Goal: Task Accomplishment & Management: Manage account settings

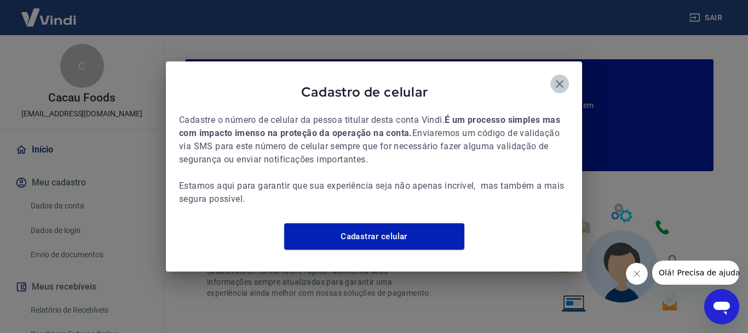
click at [557, 77] on icon "button" at bounding box center [559, 83] width 13 height 13
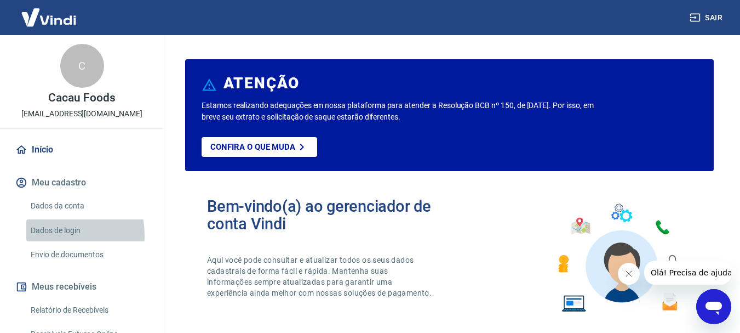
click at [42, 235] on link "Dados de login" at bounding box center [88, 230] width 124 height 22
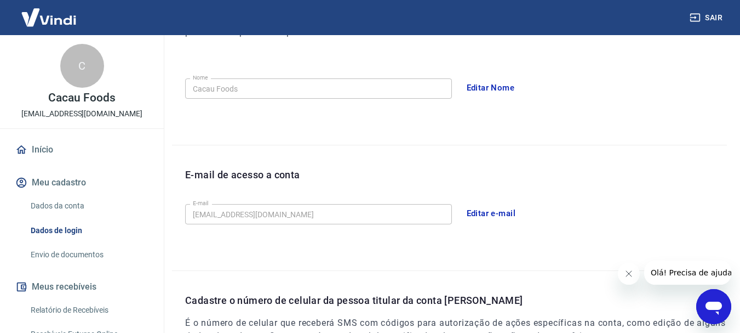
scroll to position [199, 0]
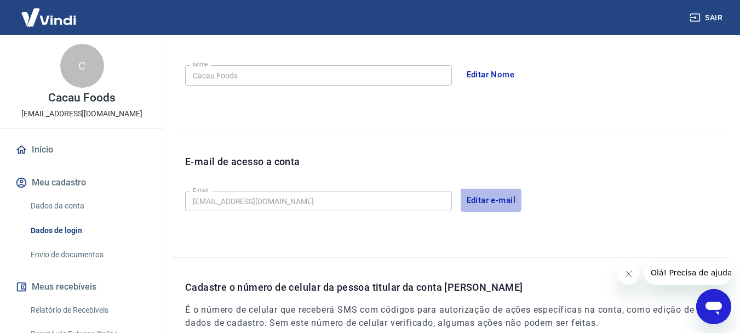
click at [480, 196] on button "Editar e-mail" at bounding box center [491, 199] width 61 height 23
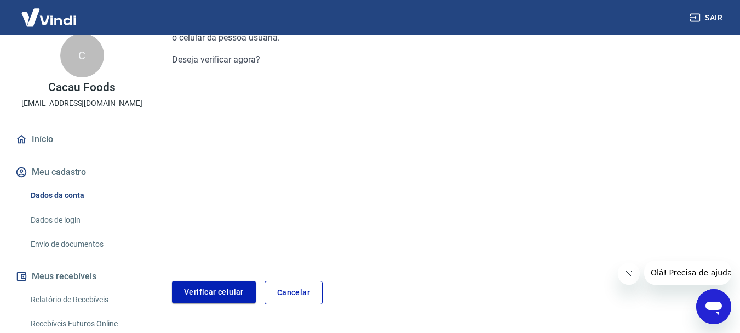
scroll to position [170, 0]
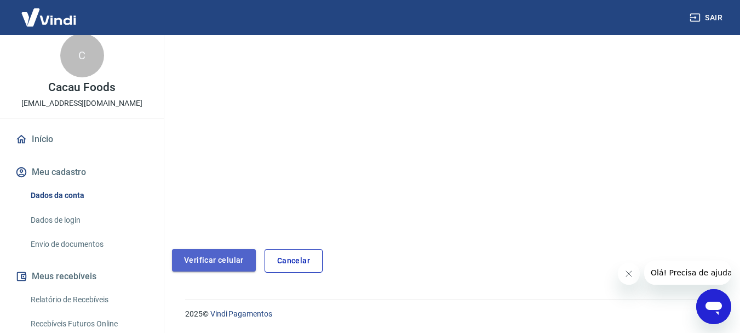
click at [216, 249] on link "Verificar celular" at bounding box center [214, 260] width 84 height 22
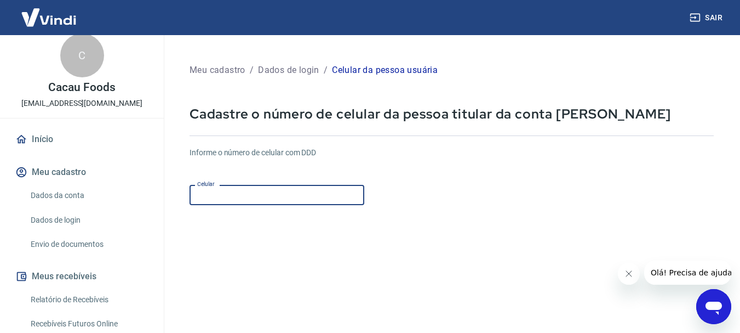
click at [244, 192] on input "Celular" at bounding box center [277, 195] width 175 height 20
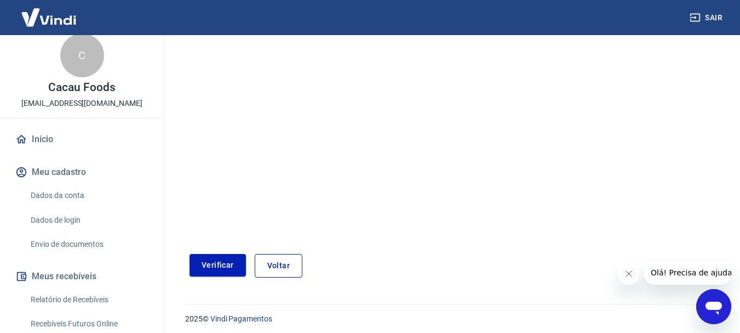
scroll to position [186, 0]
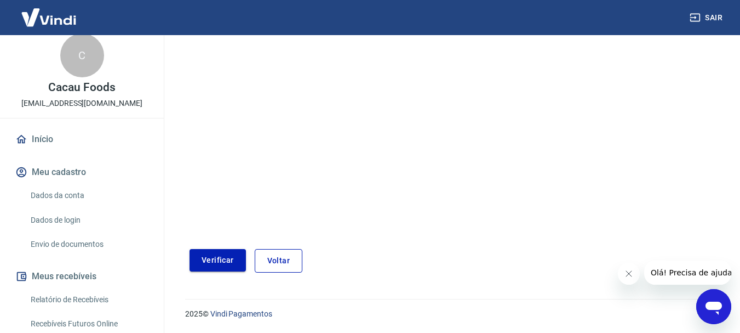
type input "[PHONE_NUMBER]"
click at [217, 261] on button "Verificar" at bounding box center [218, 260] width 56 height 22
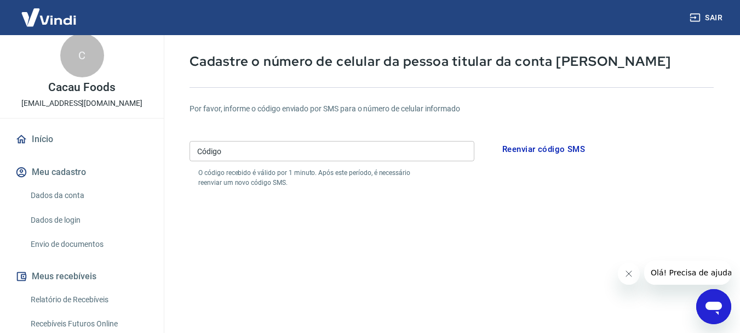
scroll to position [52, 0]
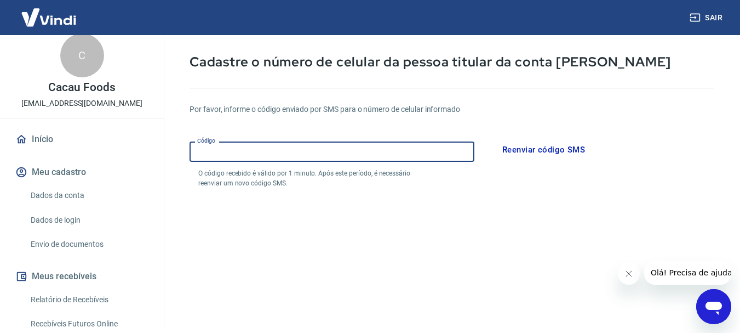
click at [236, 146] on input "Código" at bounding box center [332, 151] width 285 height 20
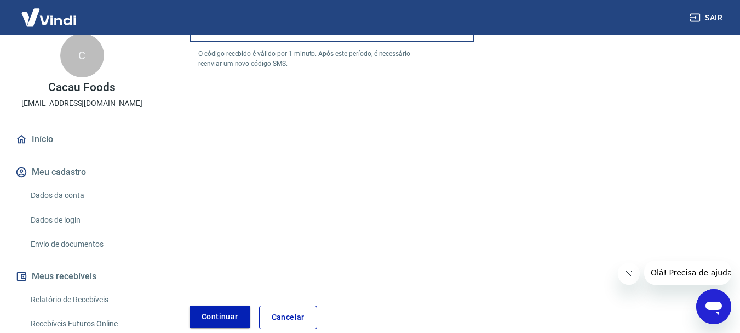
scroll to position [181, 0]
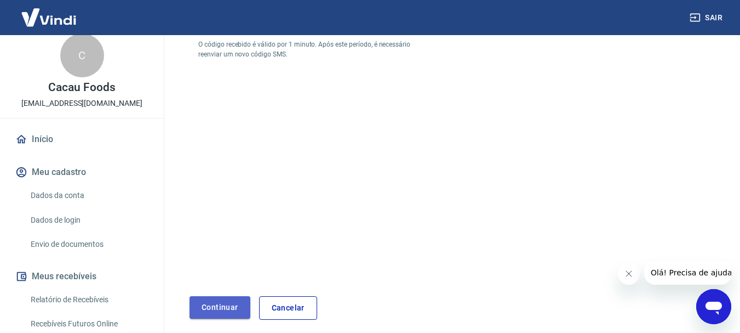
click at [217, 307] on button "Continuar" at bounding box center [220, 307] width 61 height 22
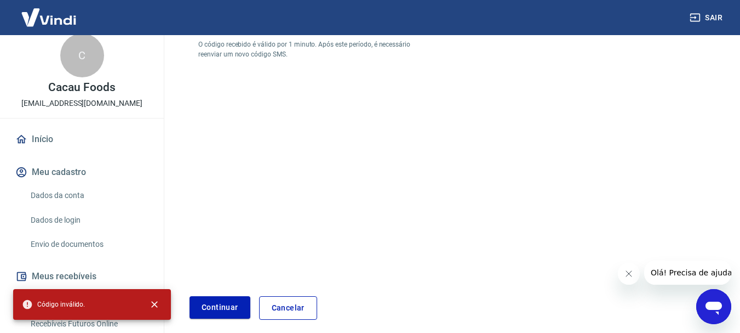
scroll to position [0, 0]
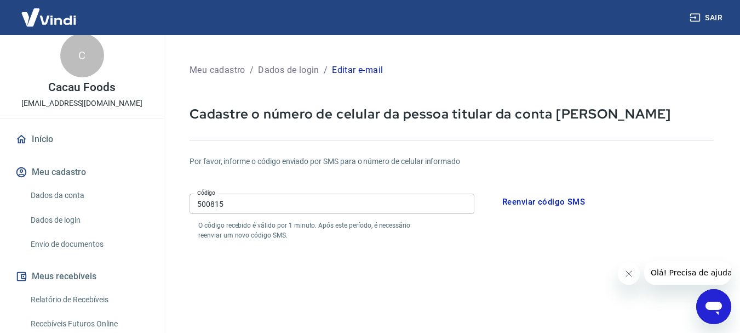
click at [215, 202] on input "500815" at bounding box center [332, 203] width 285 height 20
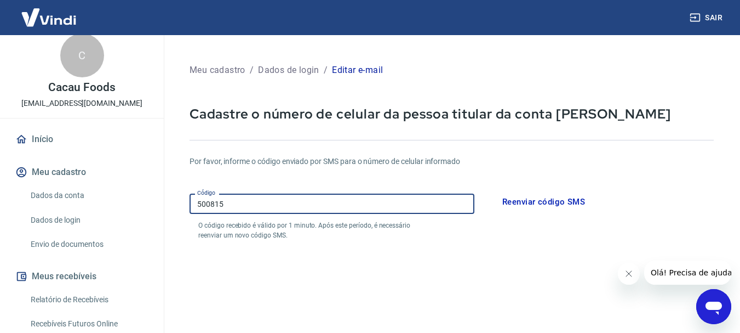
click at [215, 202] on input "500815" at bounding box center [332, 203] width 285 height 20
type input "580015"
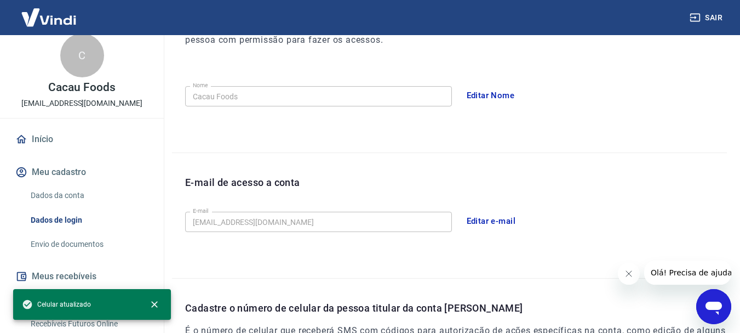
scroll to position [178, 0]
click at [506, 216] on button "Editar e-mail" at bounding box center [491, 221] width 61 height 23
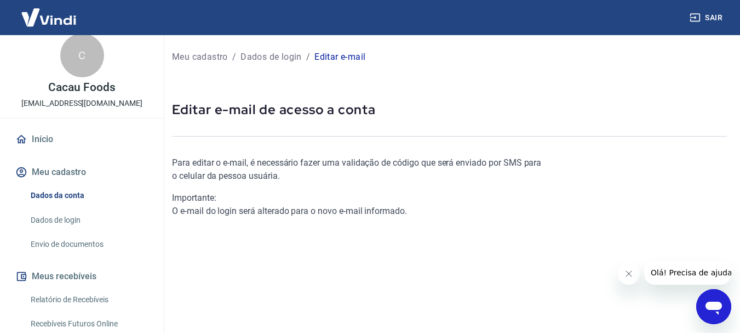
scroll to position [183, 0]
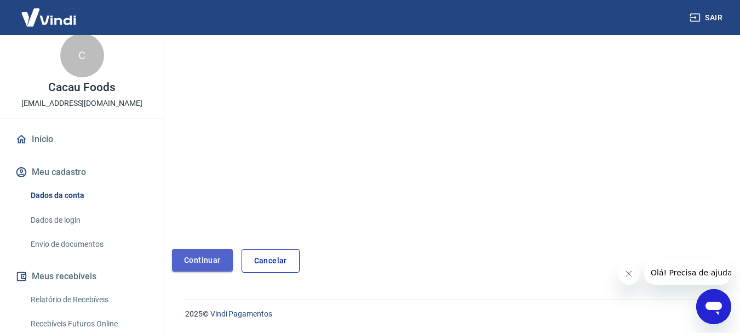
click at [213, 258] on link "Continuar" at bounding box center [202, 260] width 61 height 22
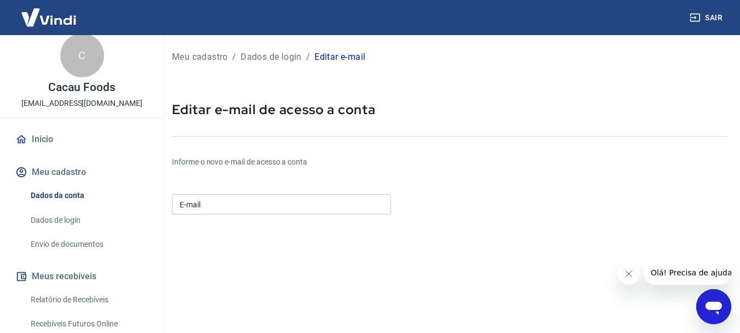
click at [243, 198] on input "E-mail" at bounding box center [281, 204] width 219 height 20
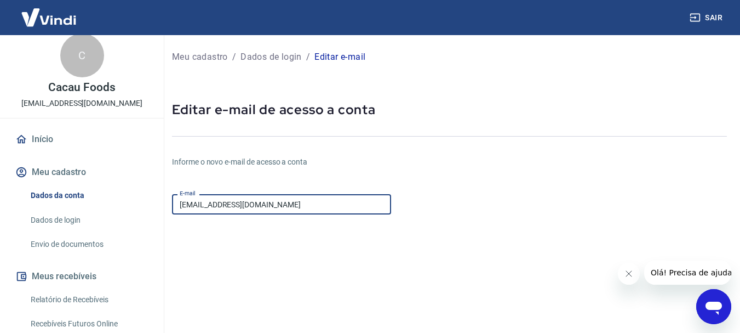
click at [268, 203] on input "[EMAIL_ADDRESS][DOMAIN_NAME]" at bounding box center [281, 204] width 219 height 20
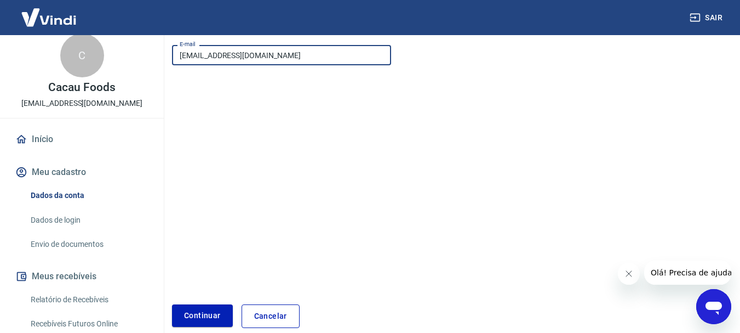
scroll to position [150, 0]
type input "[EMAIL_ADDRESS][DOMAIN_NAME]"
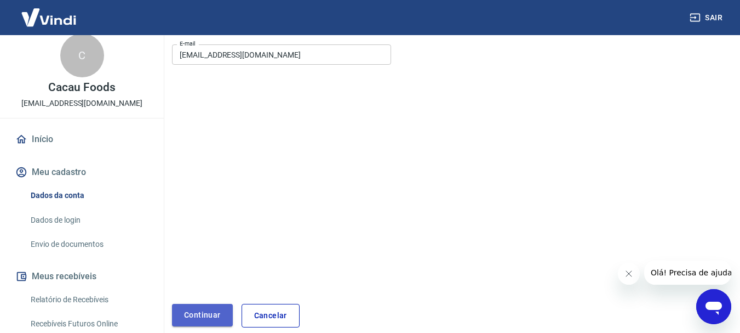
click at [211, 306] on button "Continuar" at bounding box center [202, 315] width 61 height 22
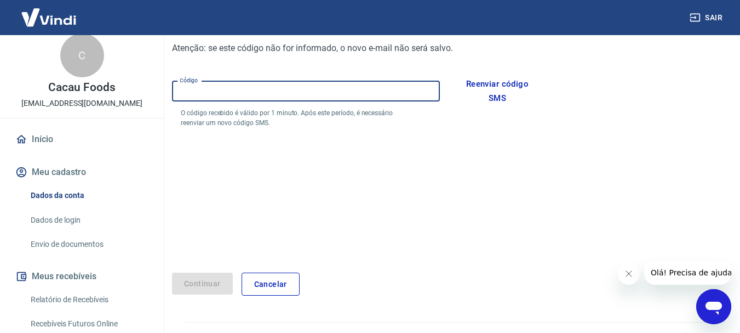
click at [268, 84] on input "Código" at bounding box center [306, 91] width 268 height 20
type input "692113"
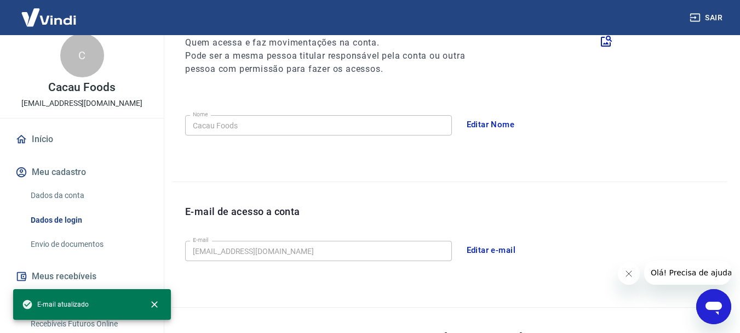
type input "[PHONE_NUMBER]"
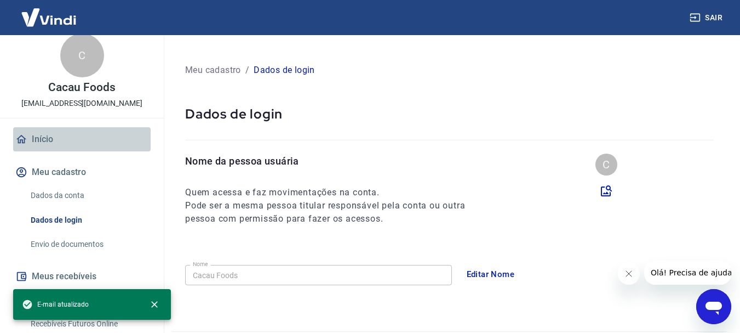
click at [83, 133] on link "Início" at bounding box center [82, 139] width 138 height 24
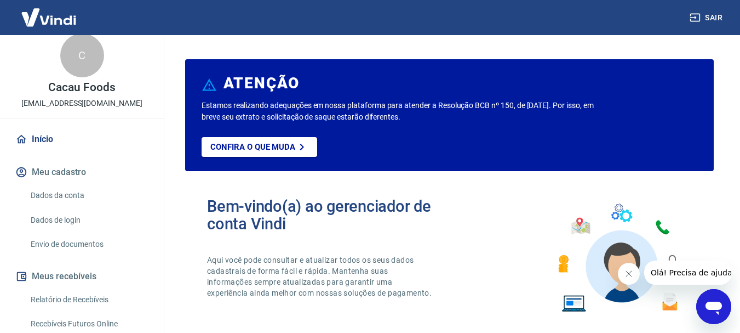
click at [92, 101] on p "[EMAIL_ADDRESS][DOMAIN_NAME]" at bounding box center [81, 104] width 121 height 12
copy div "C Cacau Foods"
